Goal: Information Seeking & Learning: Learn about a topic

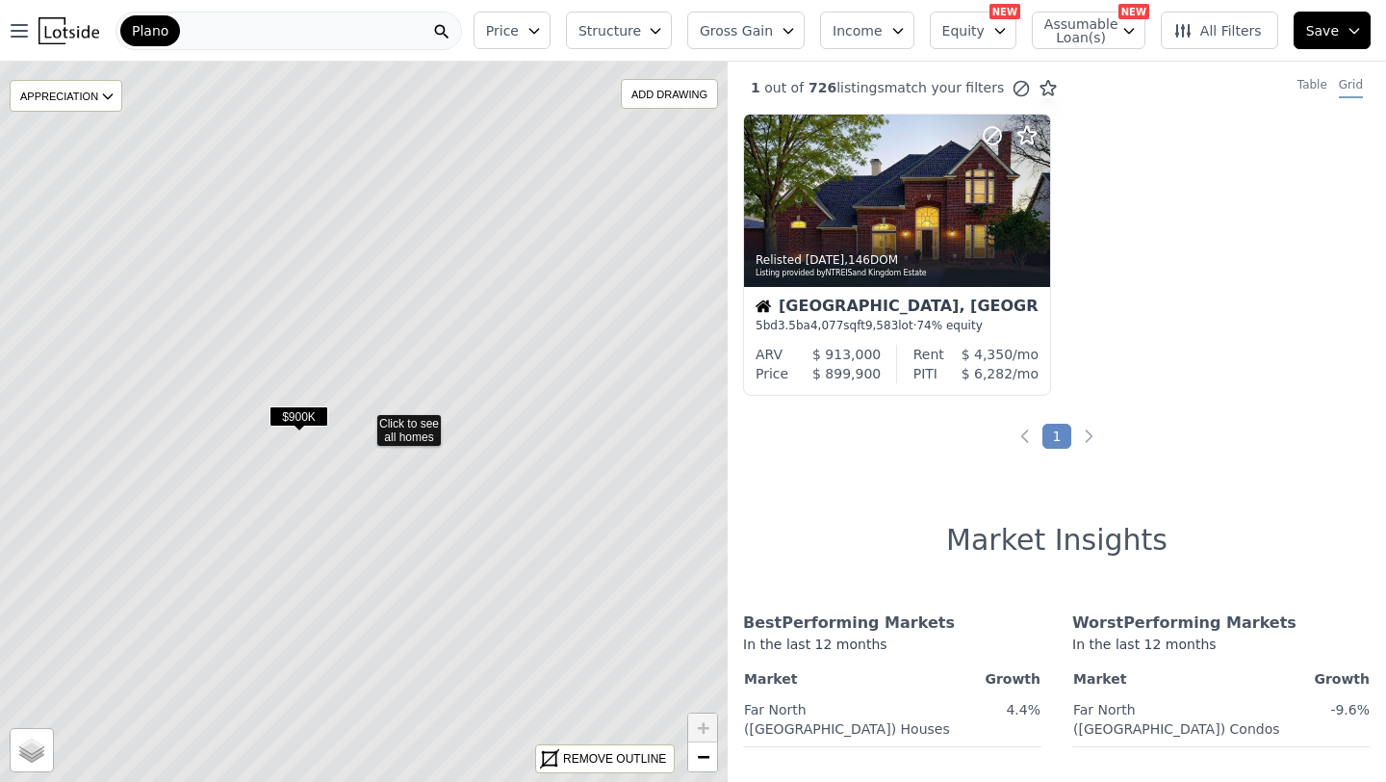
click at [444, 428] on icon at bounding box center [363, 421] width 877 height 868
click at [427, 438] on icon at bounding box center [363, 421] width 877 height 868
click at [332, 388] on icon at bounding box center [363, 421] width 877 height 868
click at [26, 762] on input "Satellite" at bounding box center [23, 758] width 15 height 15
radio input "true"
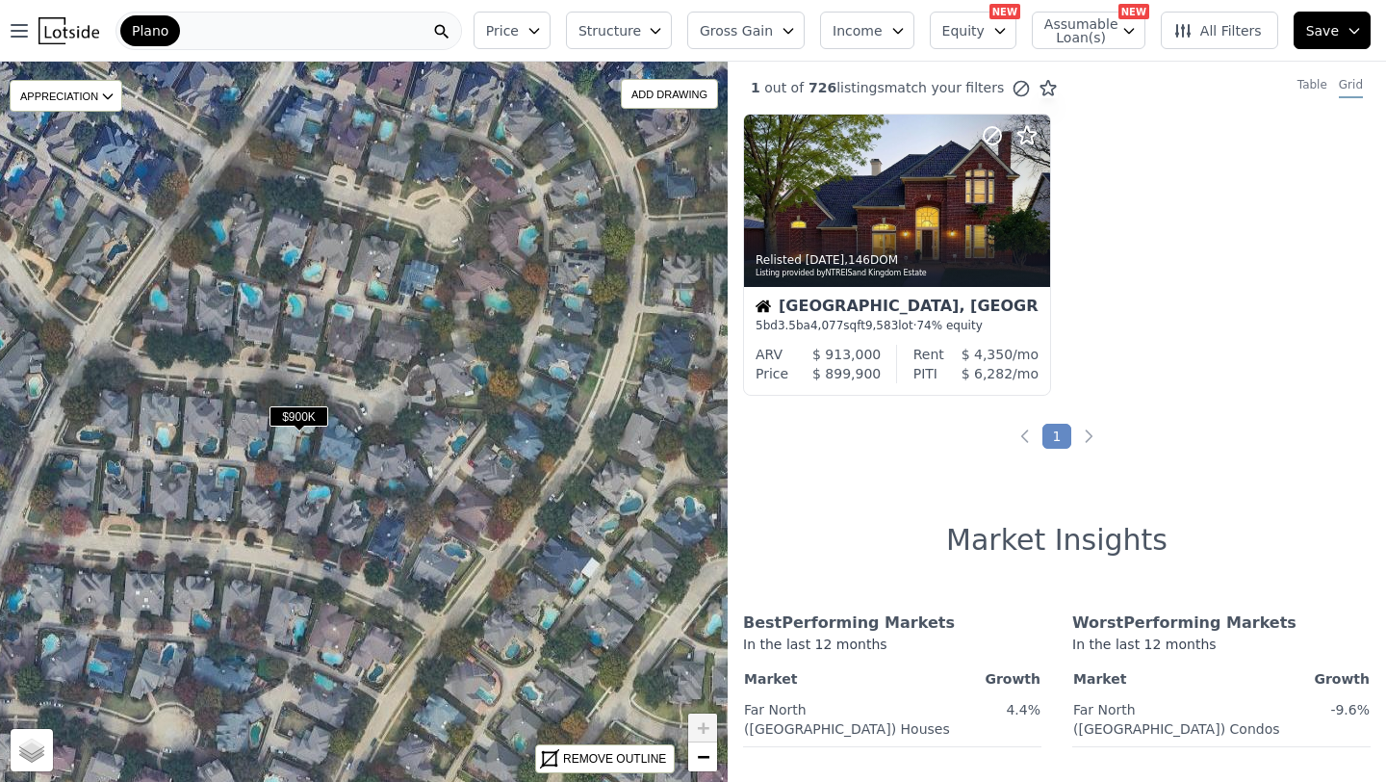
click at [429, 441] on icon at bounding box center [363, 421] width 877 height 868
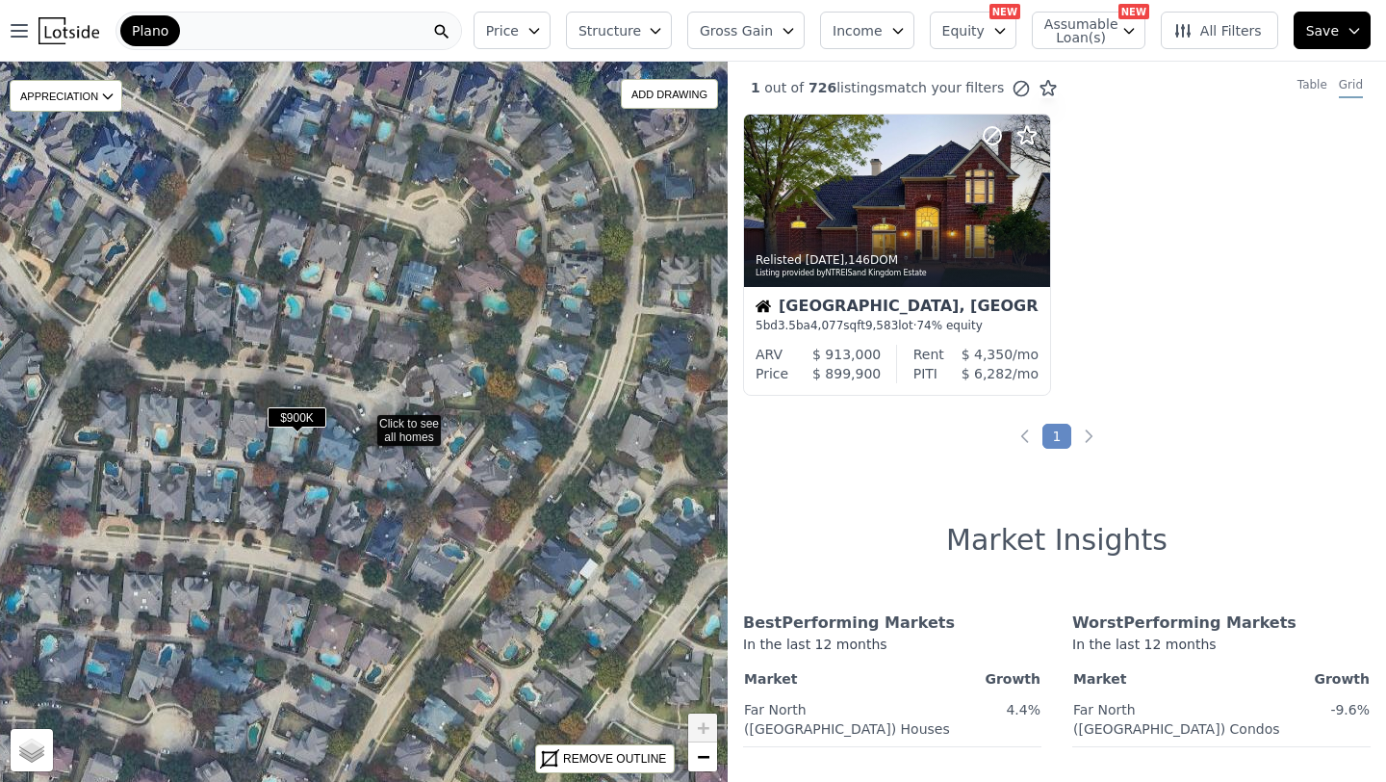
click at [435, 427] on icon at bounding box center [363, 421] width 877 height 868
click at [422, 427] on icon at bounding box center [363, 421] width 877 height 868
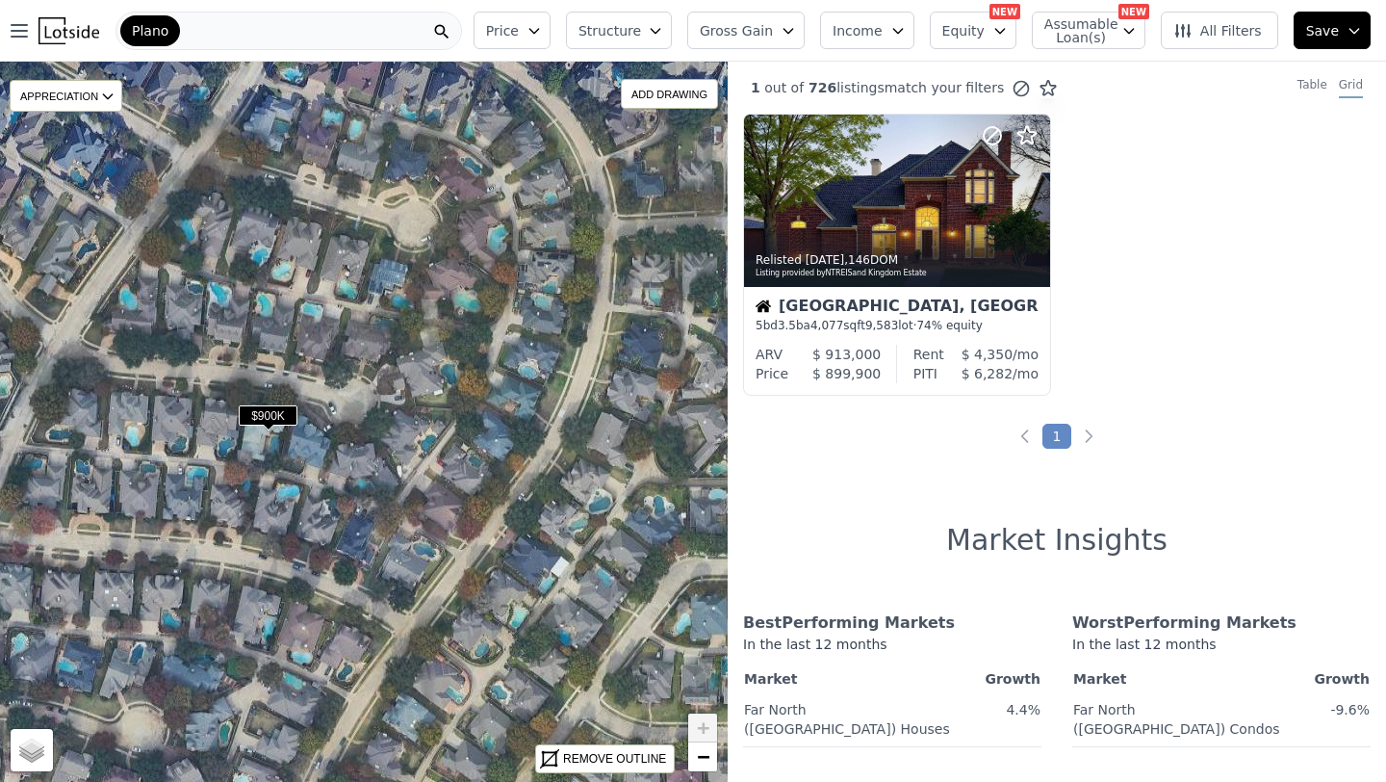
click at [288, 33] on div "Plano" at bounding box center [289, 31] width 347 height 39
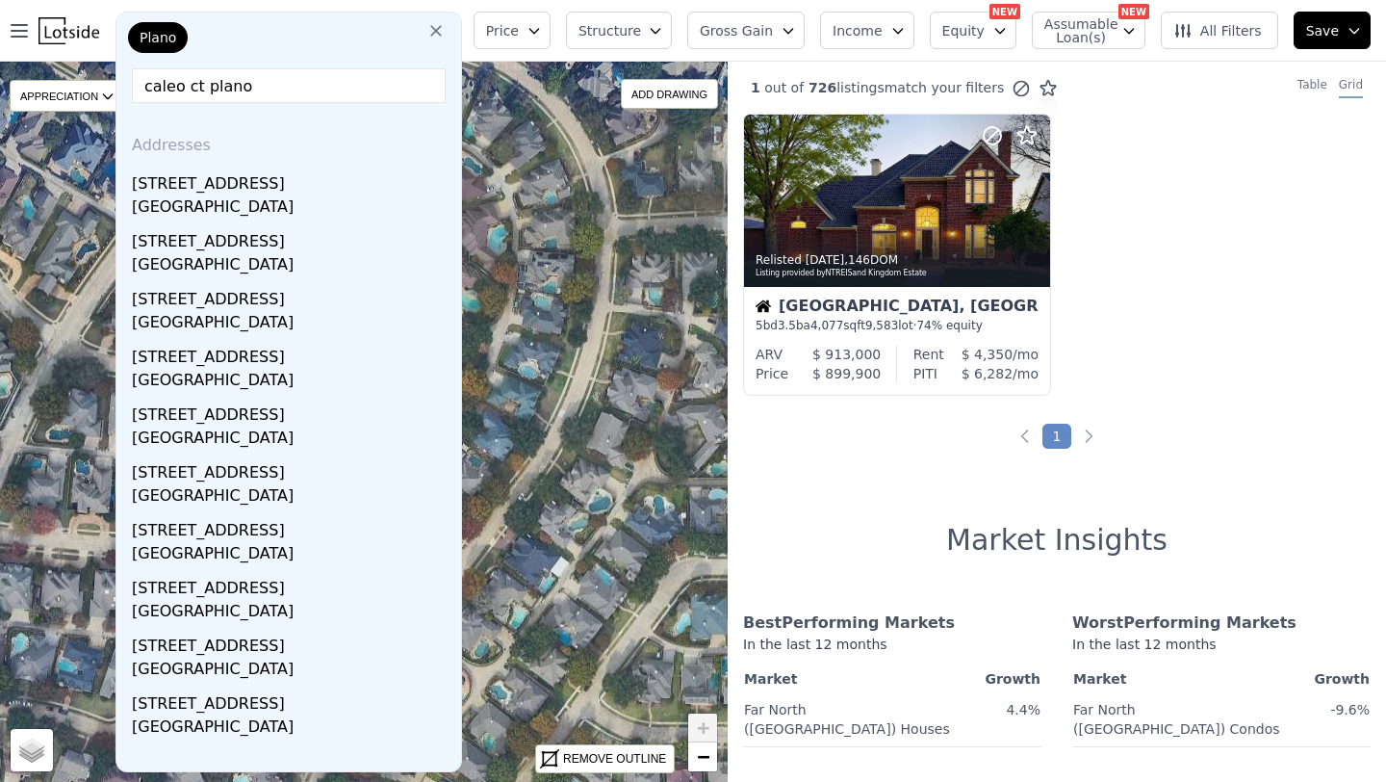
click at [147, 88] on input "caleo ct plano" at bounding box center [289, 85] width 314 height 35
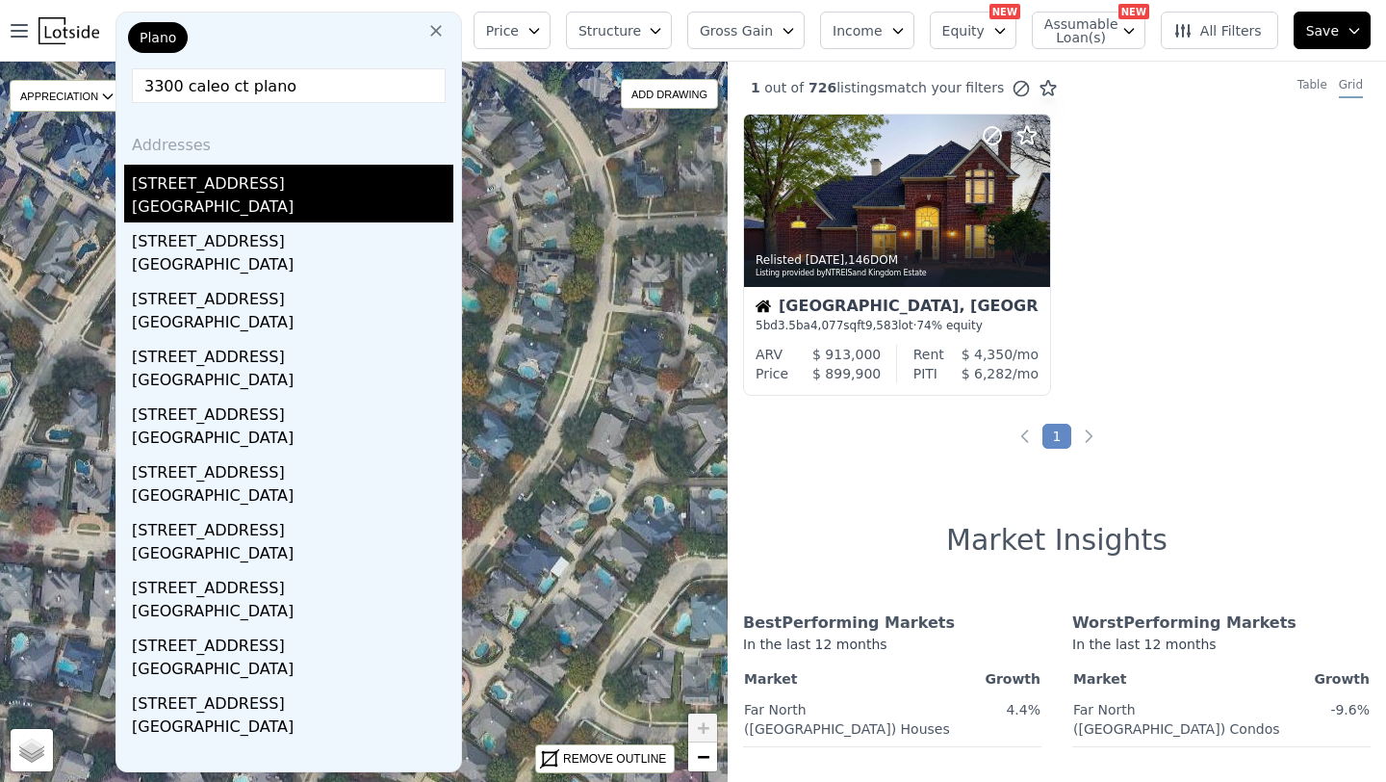
type input "3300 caleo ct plano"
click at [192, 198] on div "[GEOGRAPHIC_DATA]" at bounding box center [293, 208] width 322 height 27
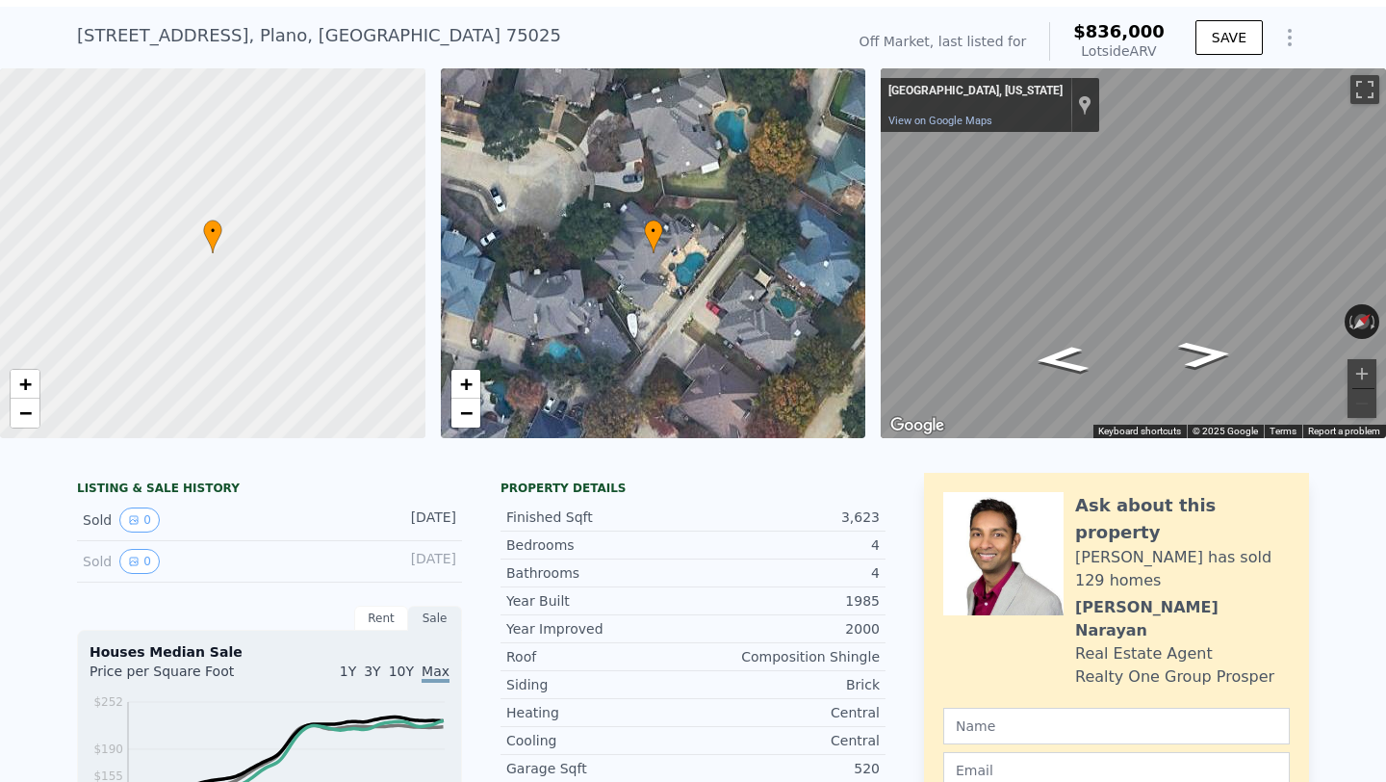
scroll to position [110, 0]
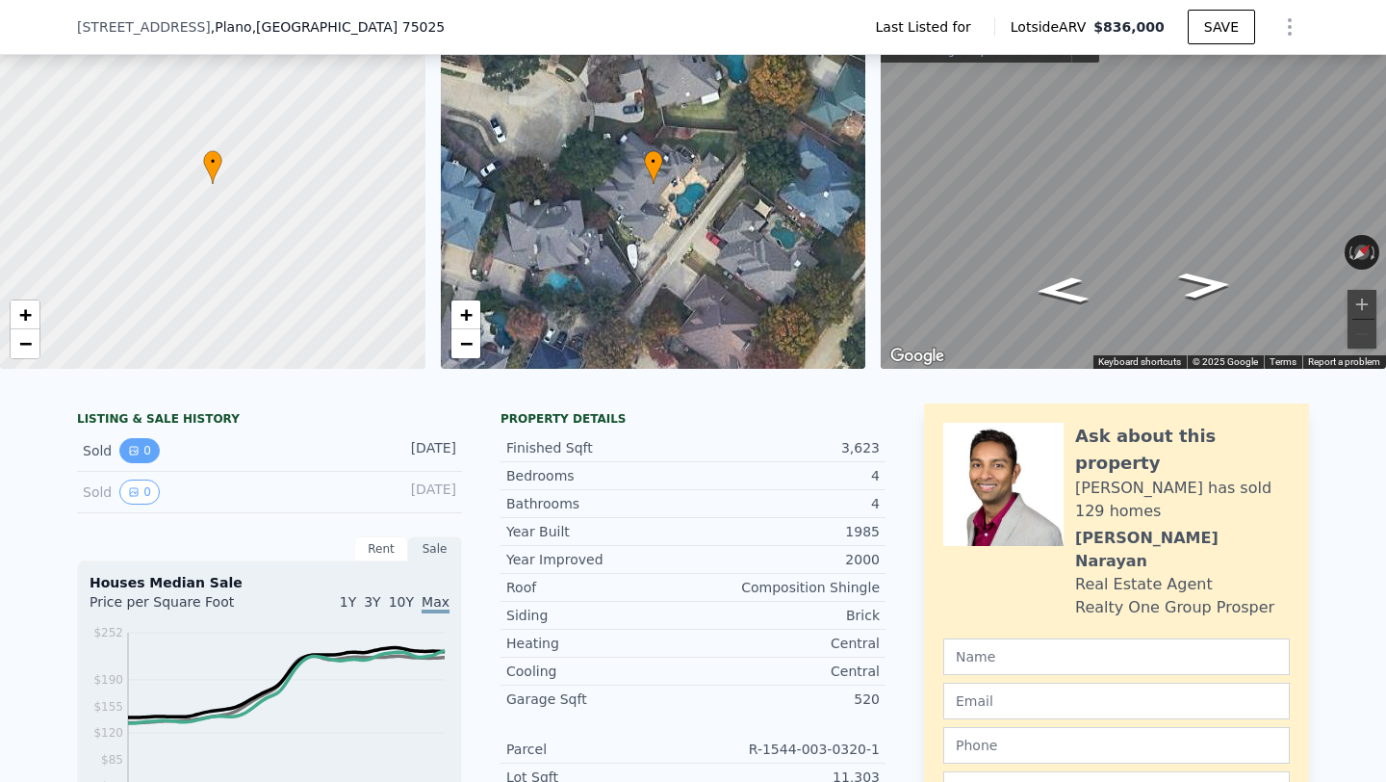
click at [133, 447] on icon "View historical data" at bounding box center [134, 451] width 8 height 8
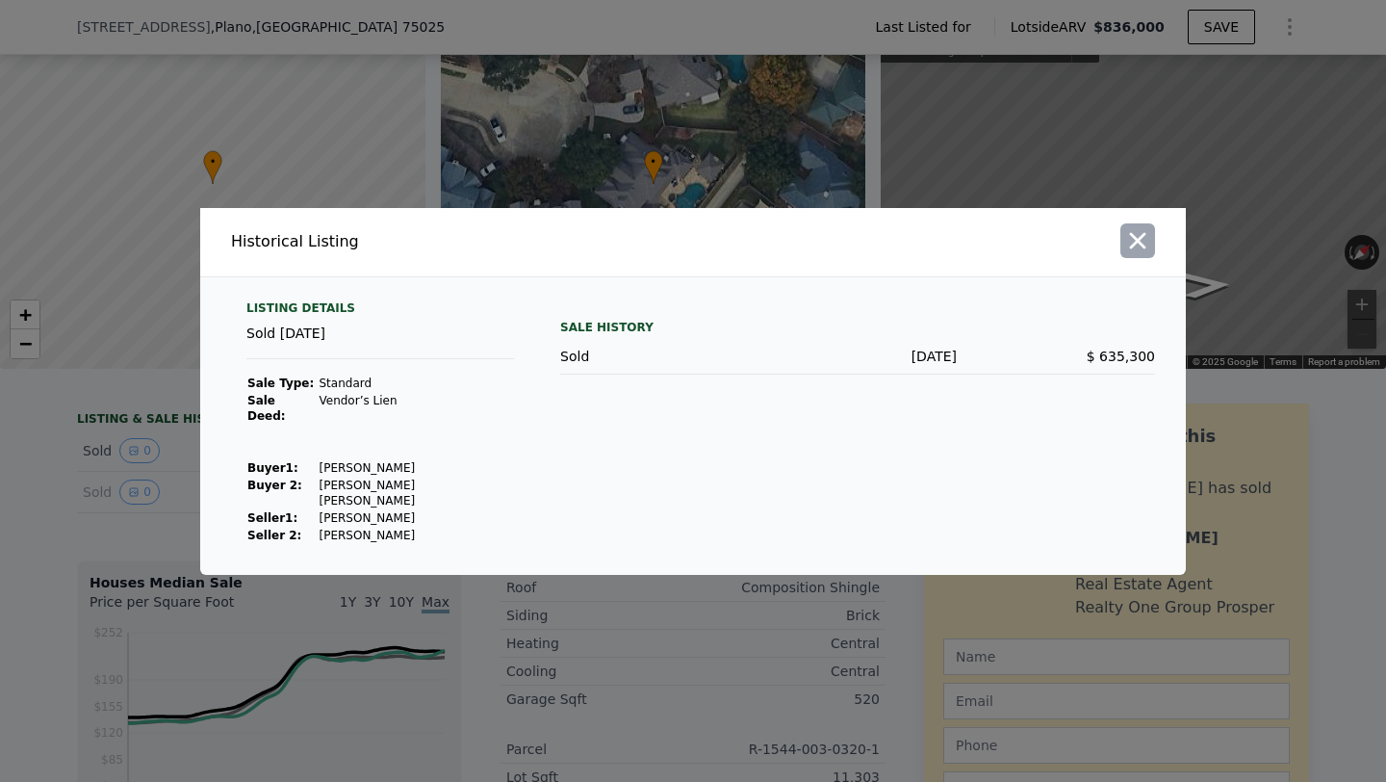
click at [1137, 244] on icon "button" at bounding box center [1138, 240] width 27 height 27
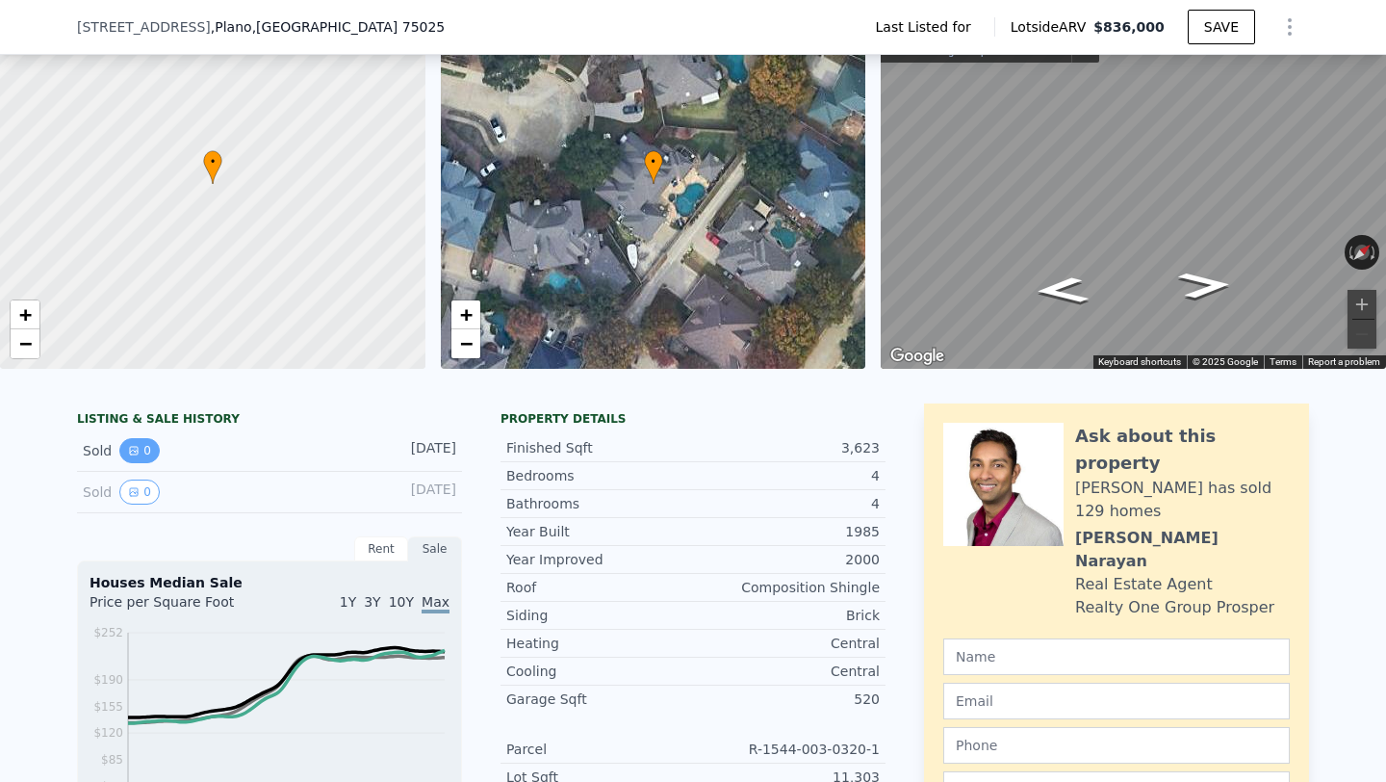
click at [139, 449] on icon "View historical data" at bounding box center [134, 451] width 12 height 12
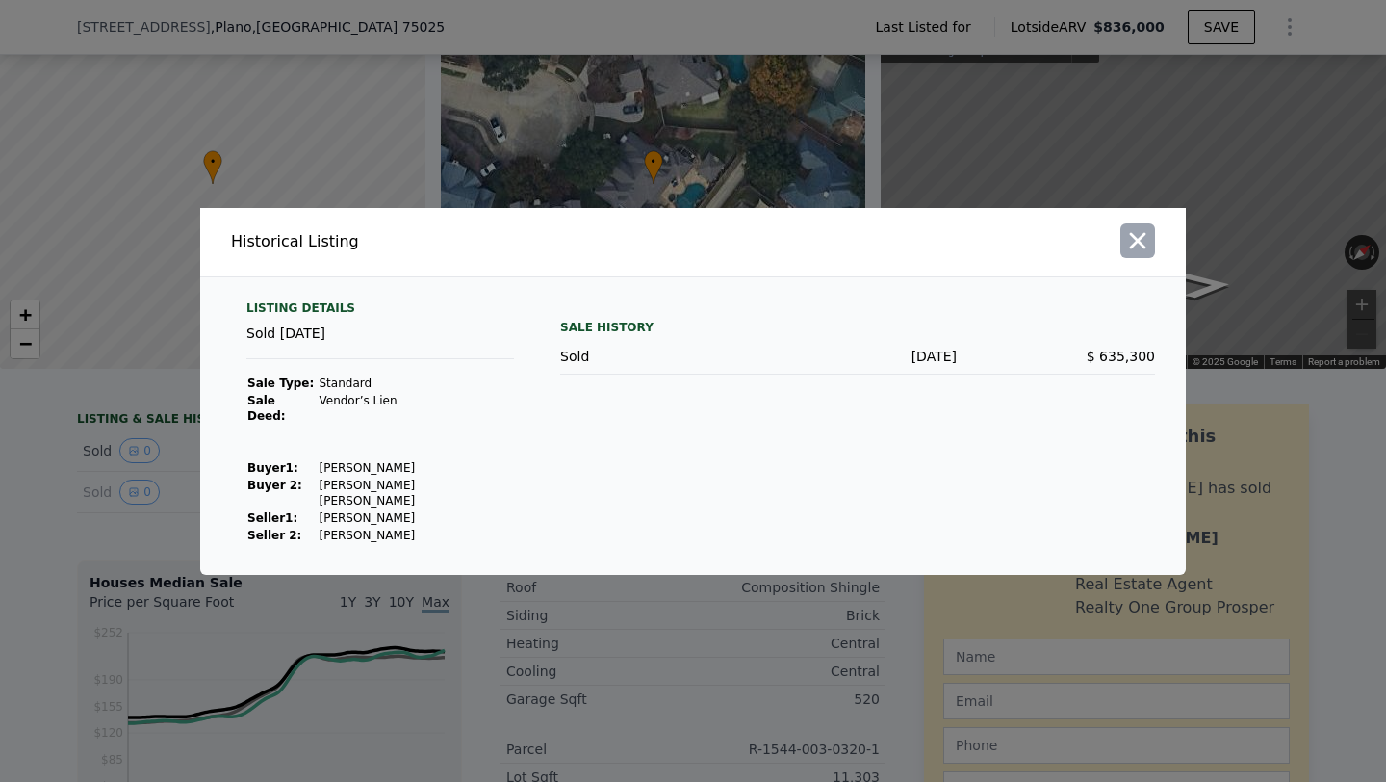
click at [1148, 254] on icon "button" at bounding box center [1138, 240] width 27 height 27
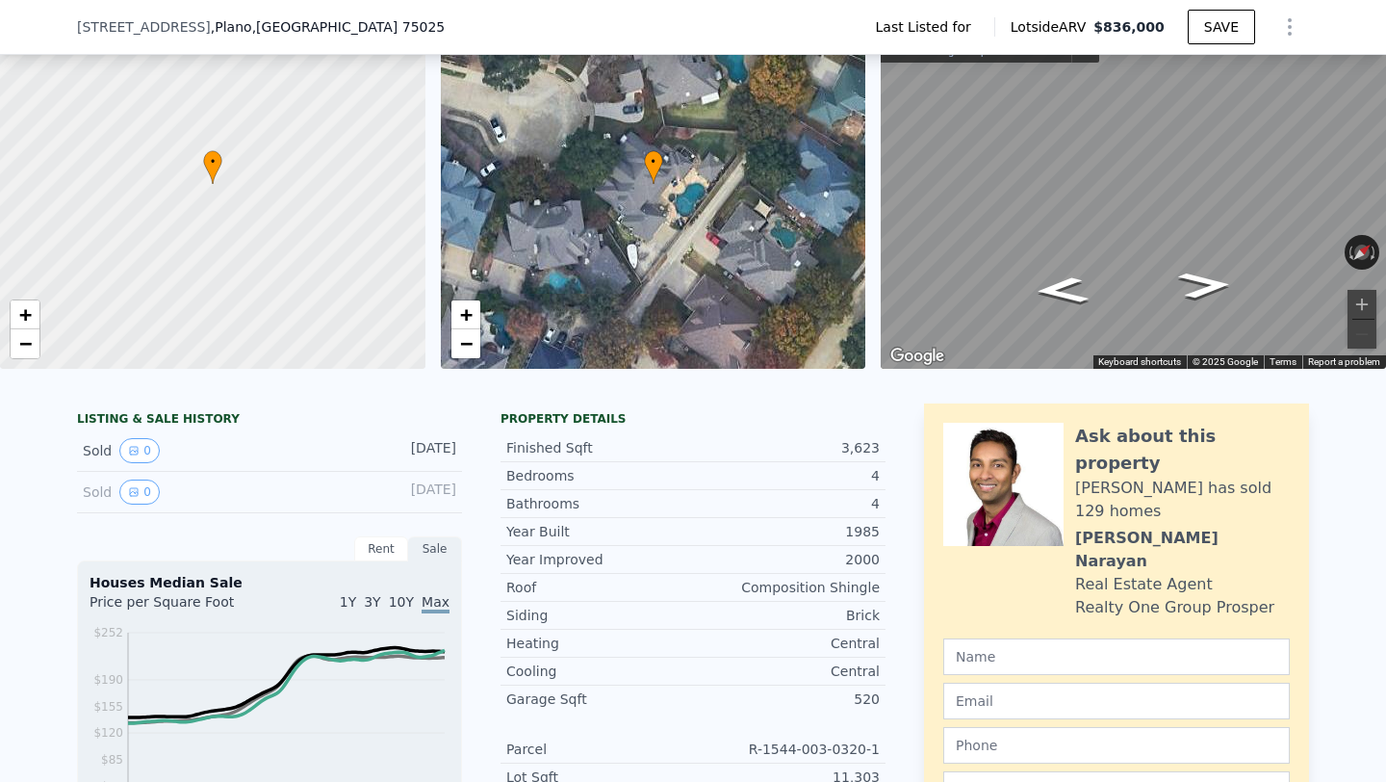
scroll to position [109, 0]
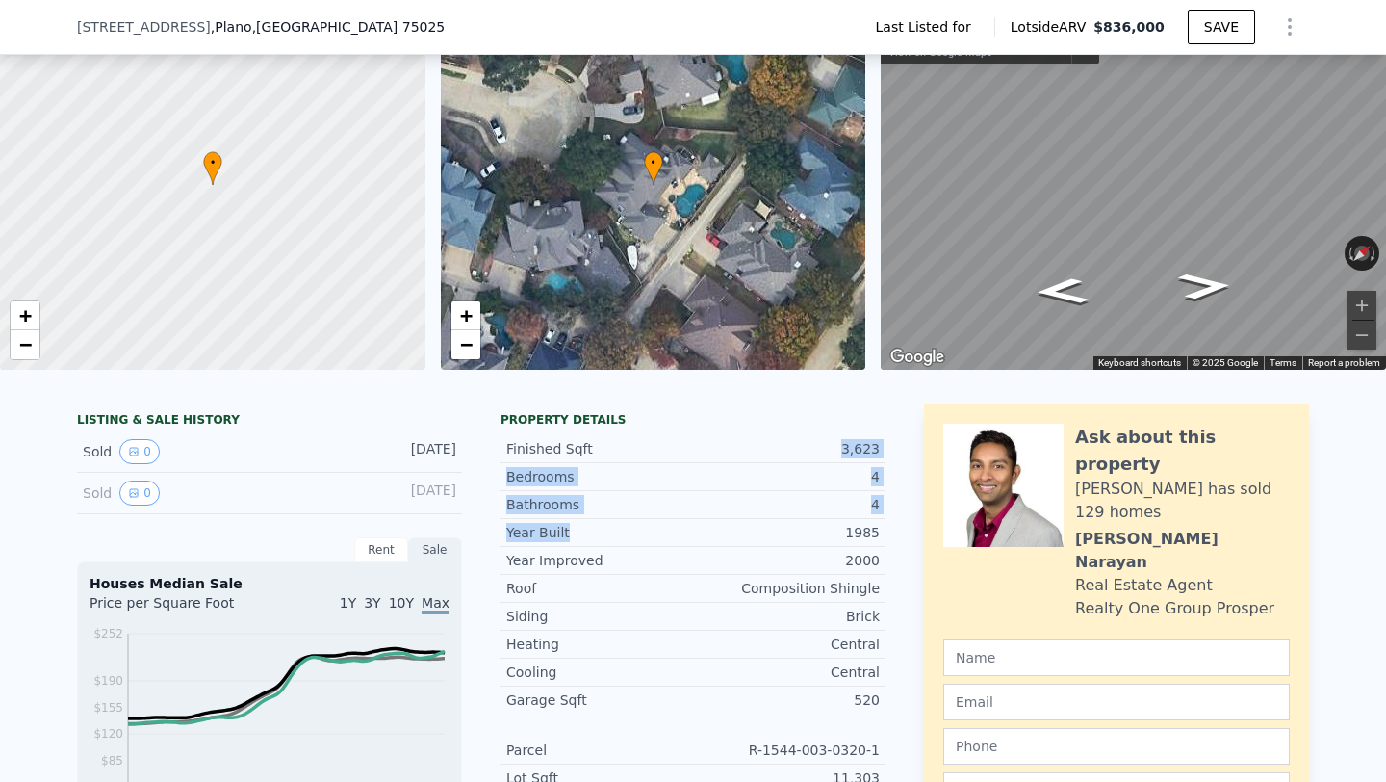
drag, startPoint x: 677, startPoint y: 530, endPoint x: 676, endPoint y: 444, distance: 85.7
click at [676, 442] on div "Finished Sqft 3,623 Bedrooms 4 Bathrooms 4 Year Built 1985" at bounding box center [693, 490] width 385 height 111
click at [673, 620] on div "Siding" at bounding box center [599, 616] width 187 height 19
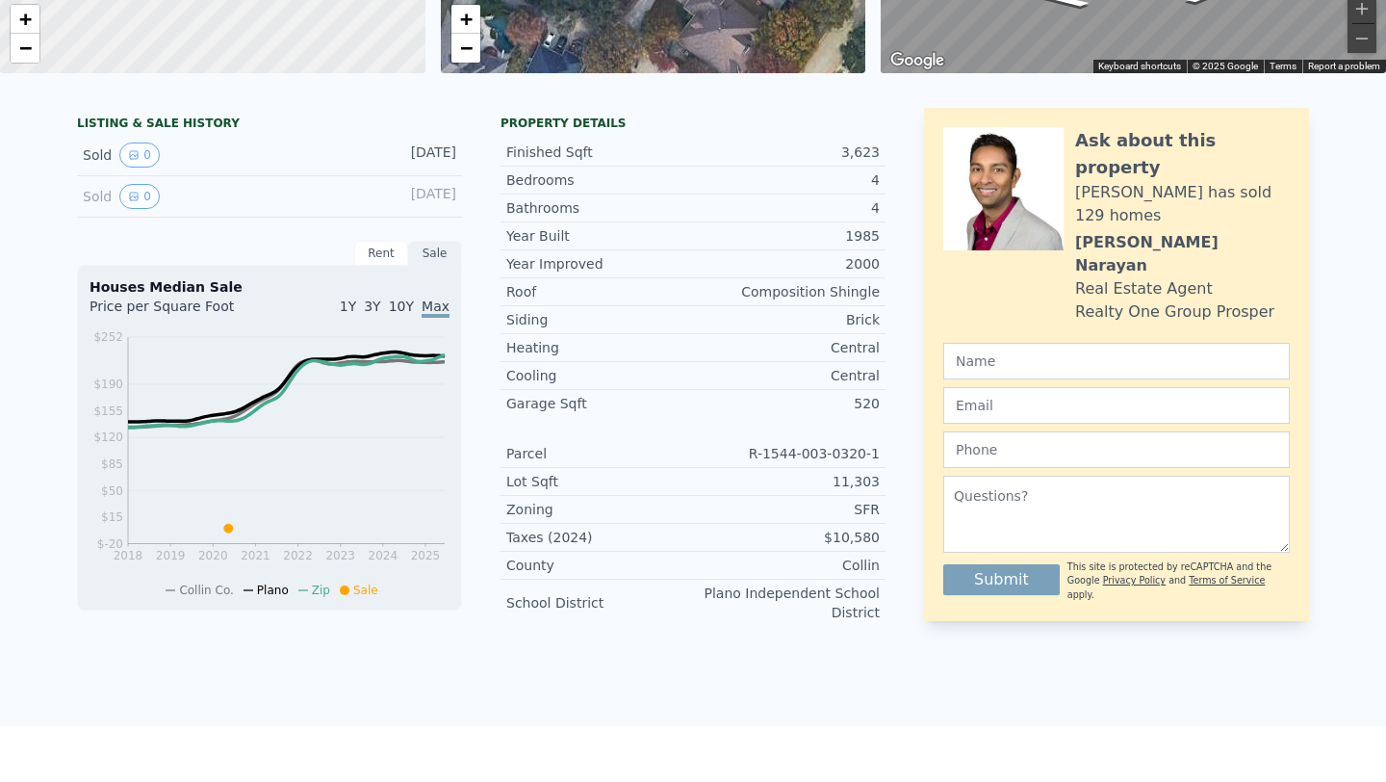
scroll to position [0, 0]
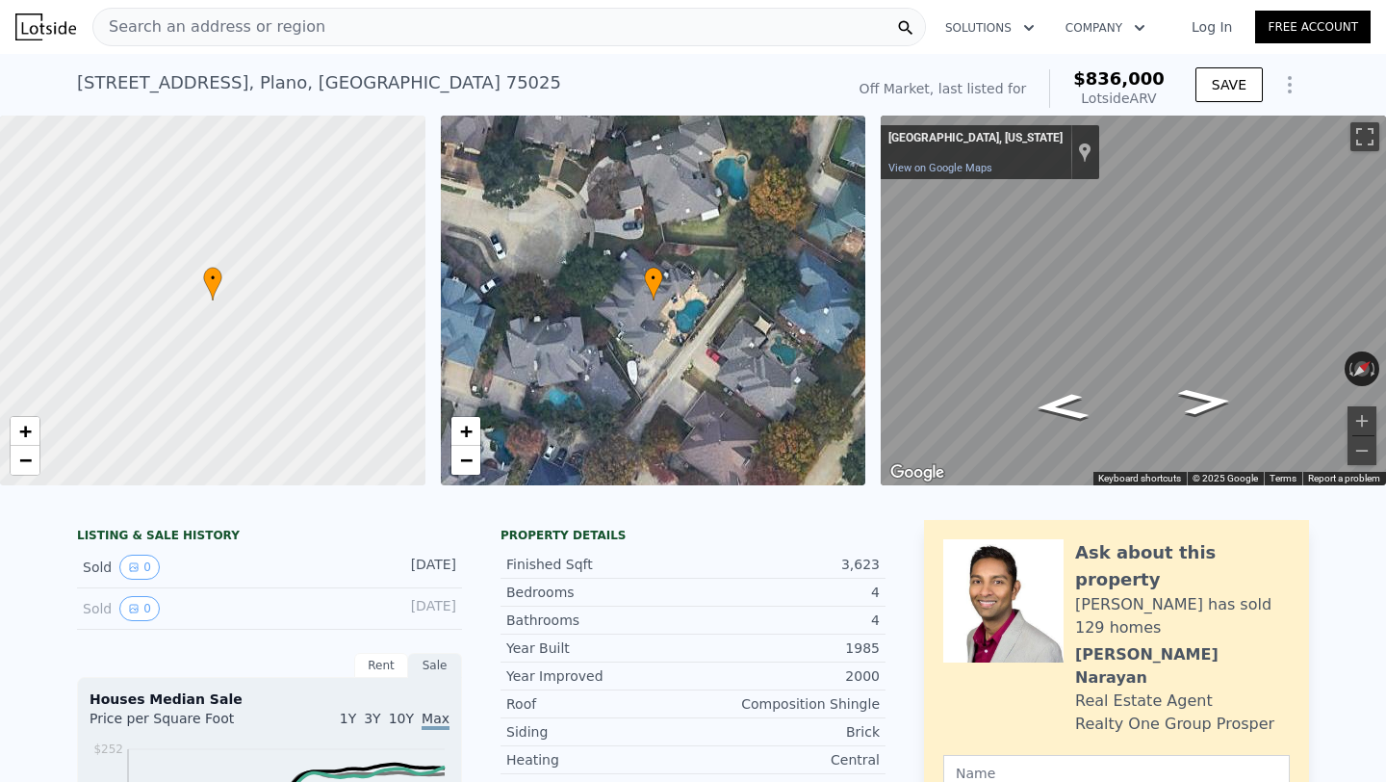
click at [164, 576] on div "Sold 0" at bounding box center [168, 567] width 171 height 25
click at [154, 591] on div "Sold 0 [DATE]" at bounding box center [269, 608] width 385 height 41
click at [152, 602] on button "0" at bounding box center [139, 608] width 40 height 25
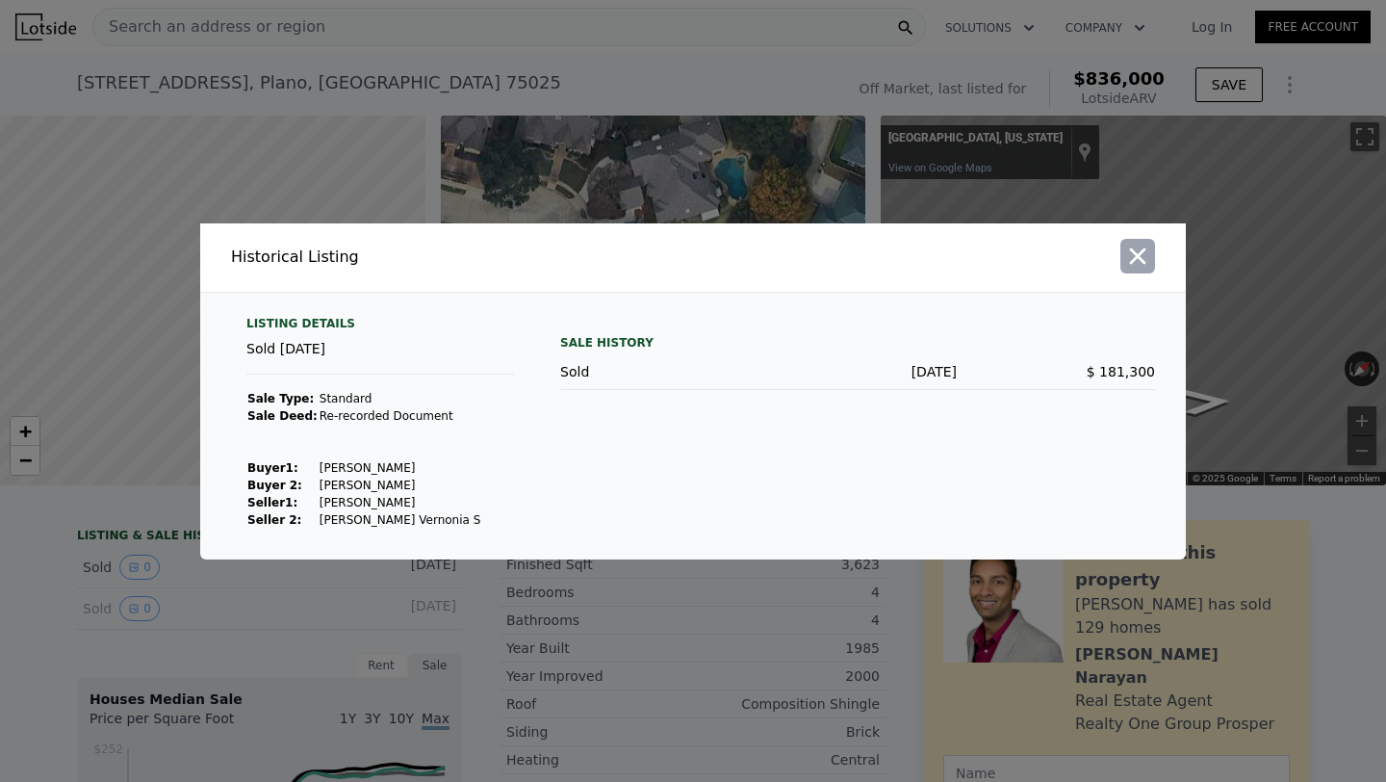
click at [1144, 248] on icon "button" at bounding box center [1138, 255] width 16 height 16
